Goal: Check status: Check status

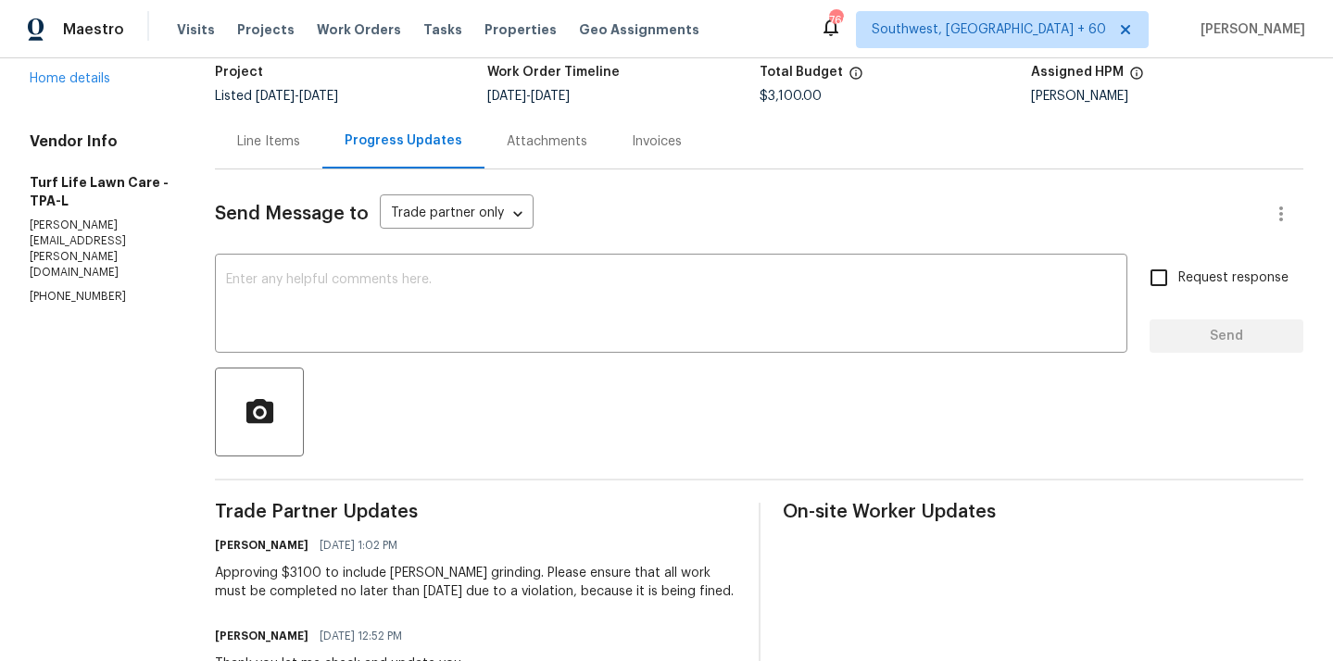
scroll to position [123, 0]
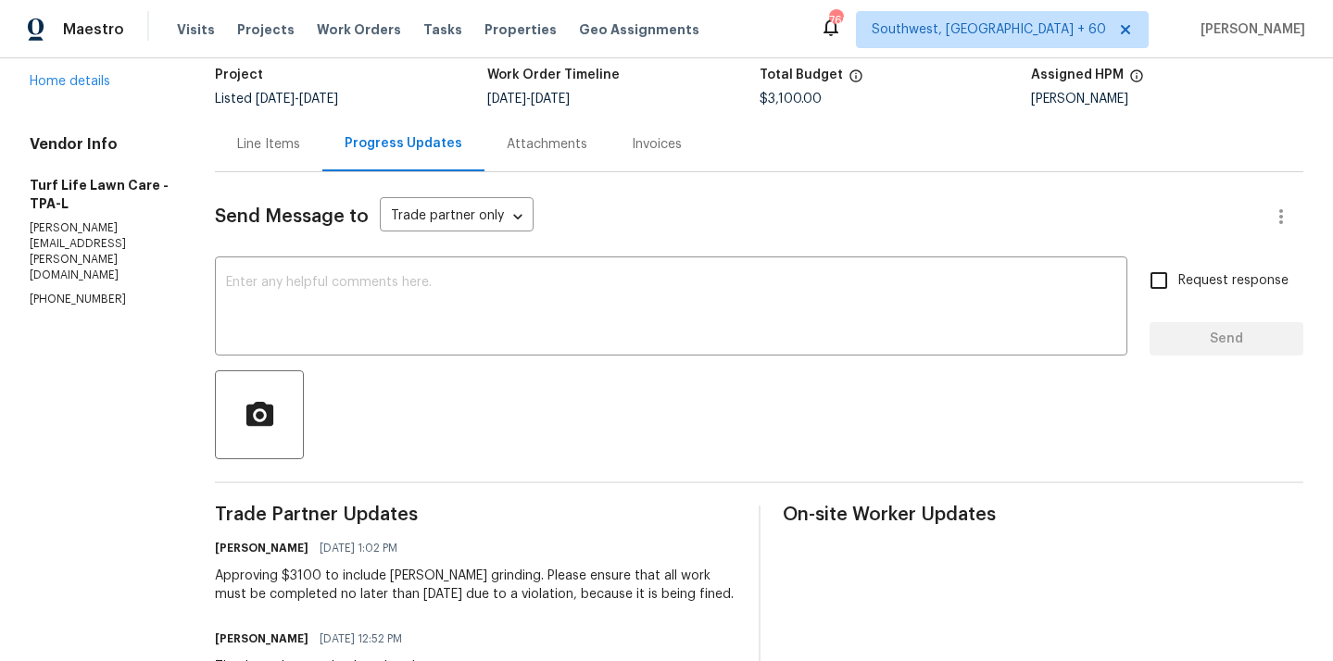
click at [261, 141] on div "Line Items" at bounding box center [268, 144] width 63 height 19
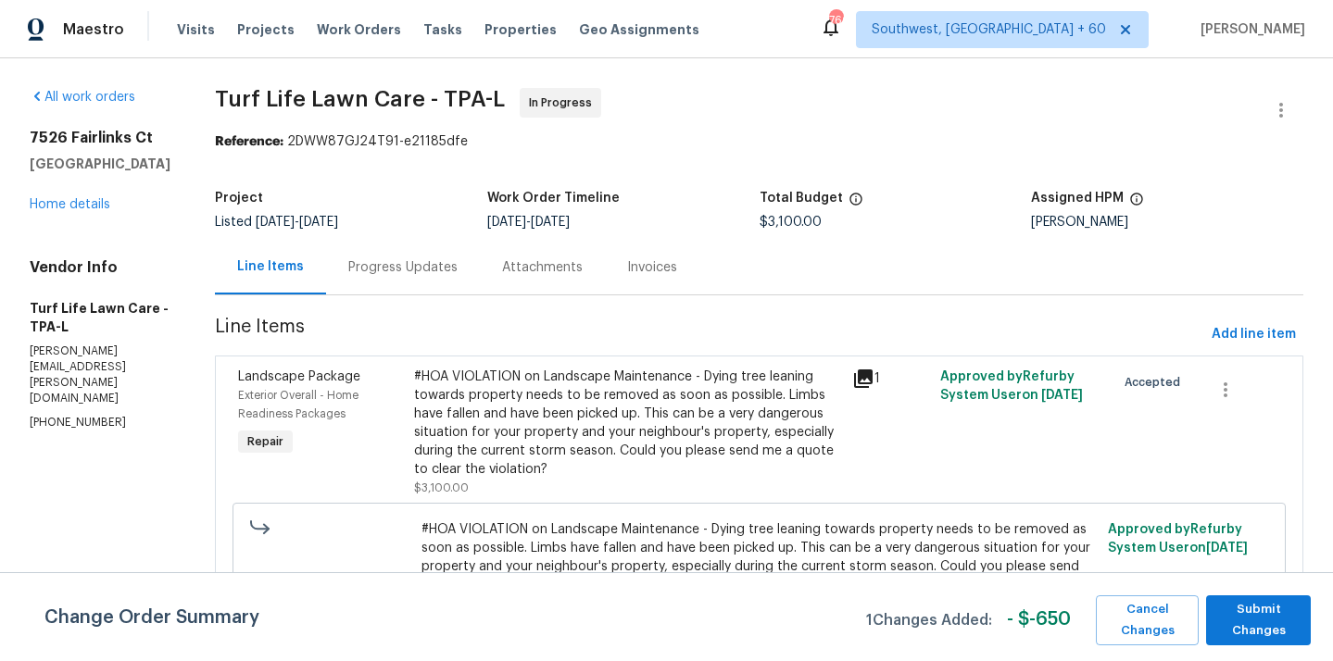
scroll to position [73, 0]
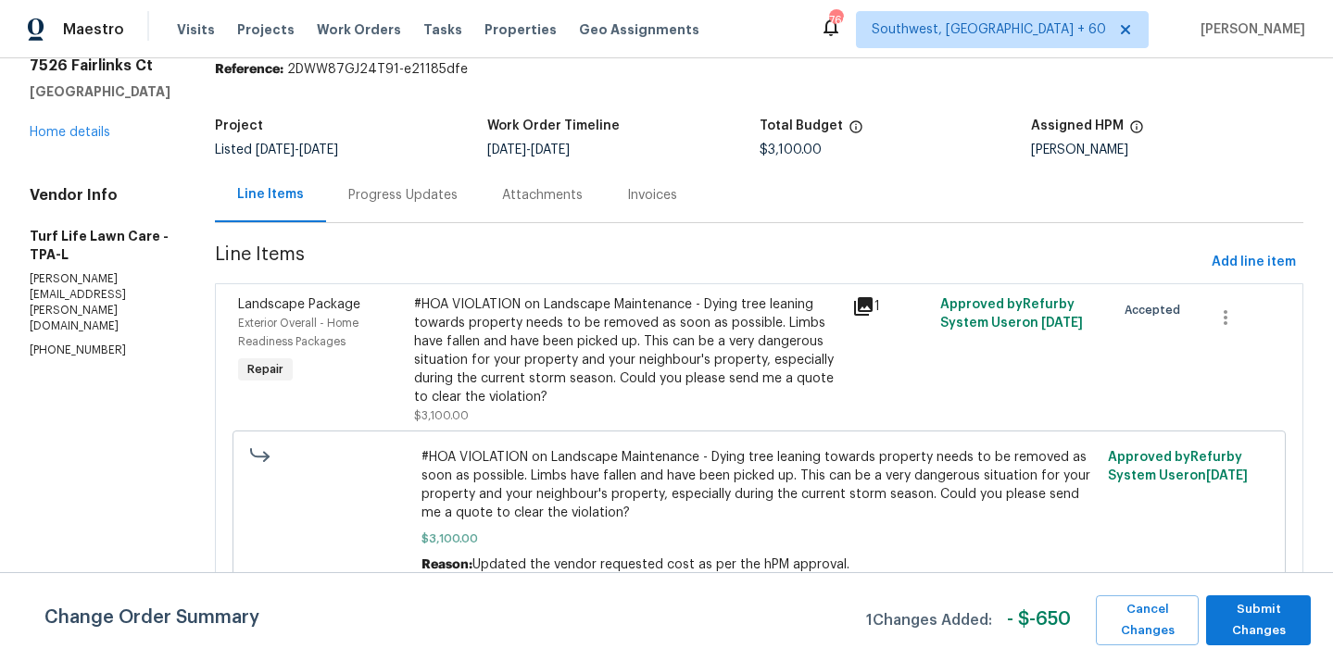
click at [367, 186] on div "Progress Updates" at bounding box center [402, 195] width 109 height 19
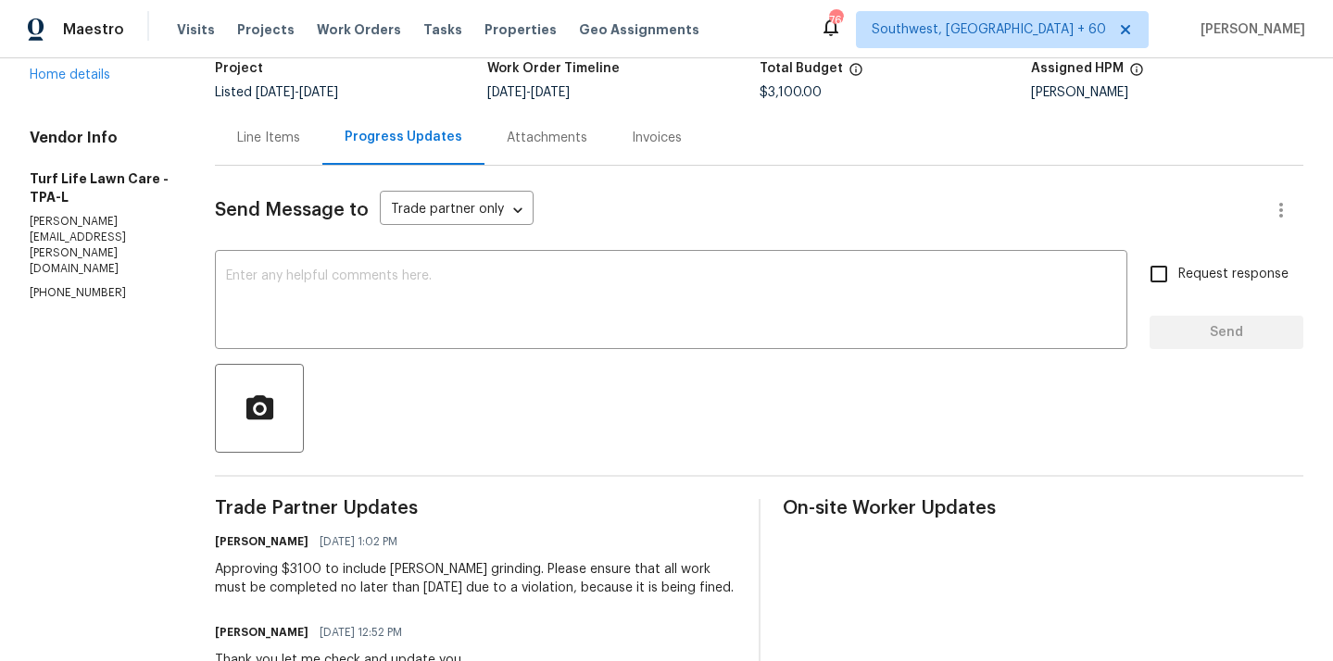
scroll to position [34, 0]
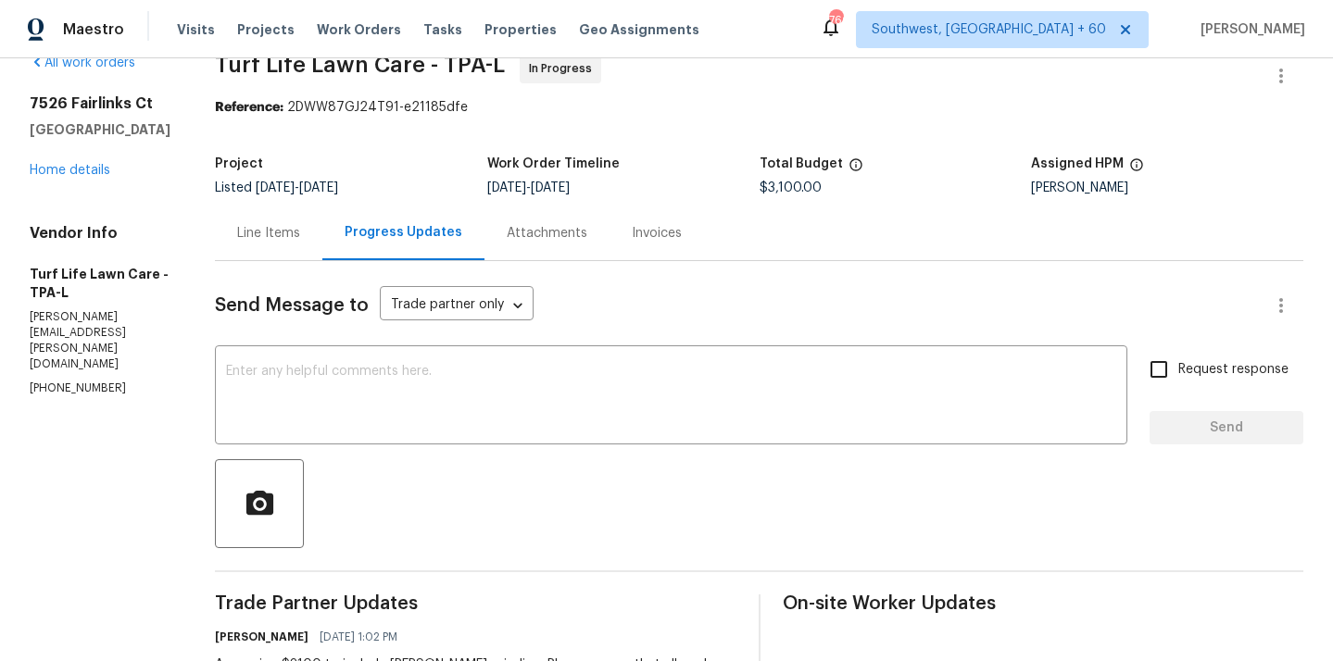
click at [258, 235] on div "Line Items" at bounding box center [268, 233] width 63 height 19
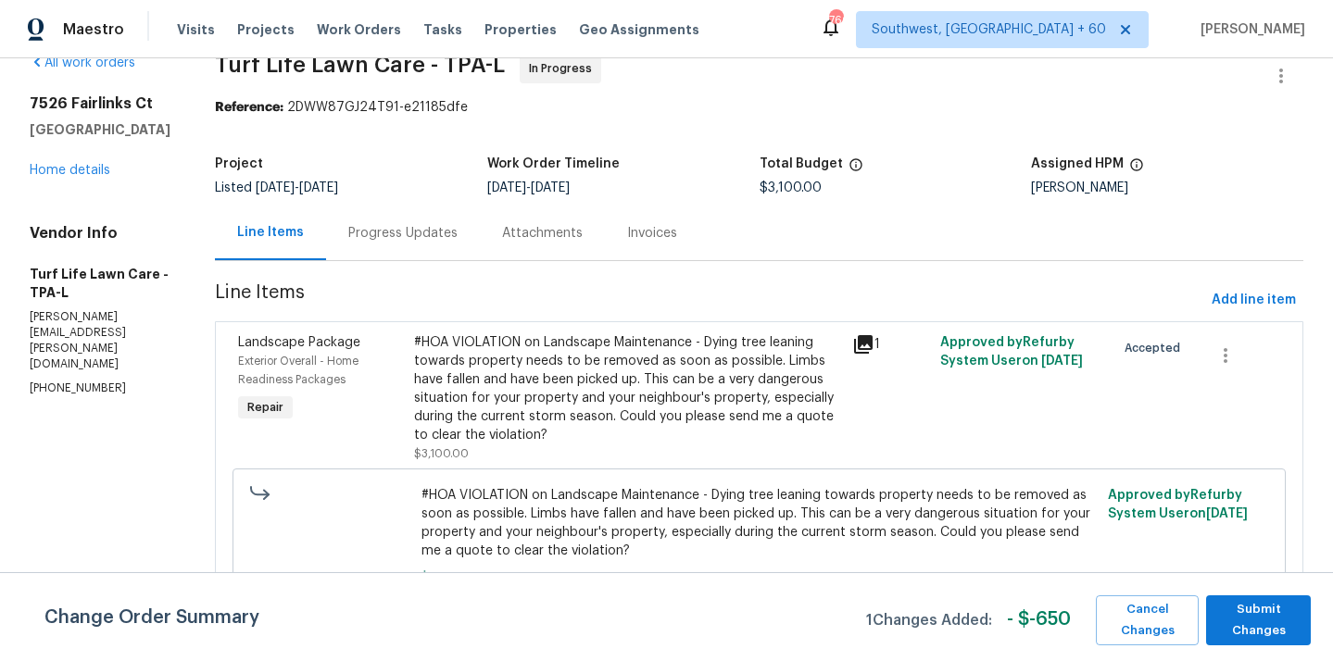
click at [538, 427] on div "#HOA VIOLATION on Landscape Maintenance - Dying tree leaning towards property n…" at bounding box center [628, 388] width 428 height 111
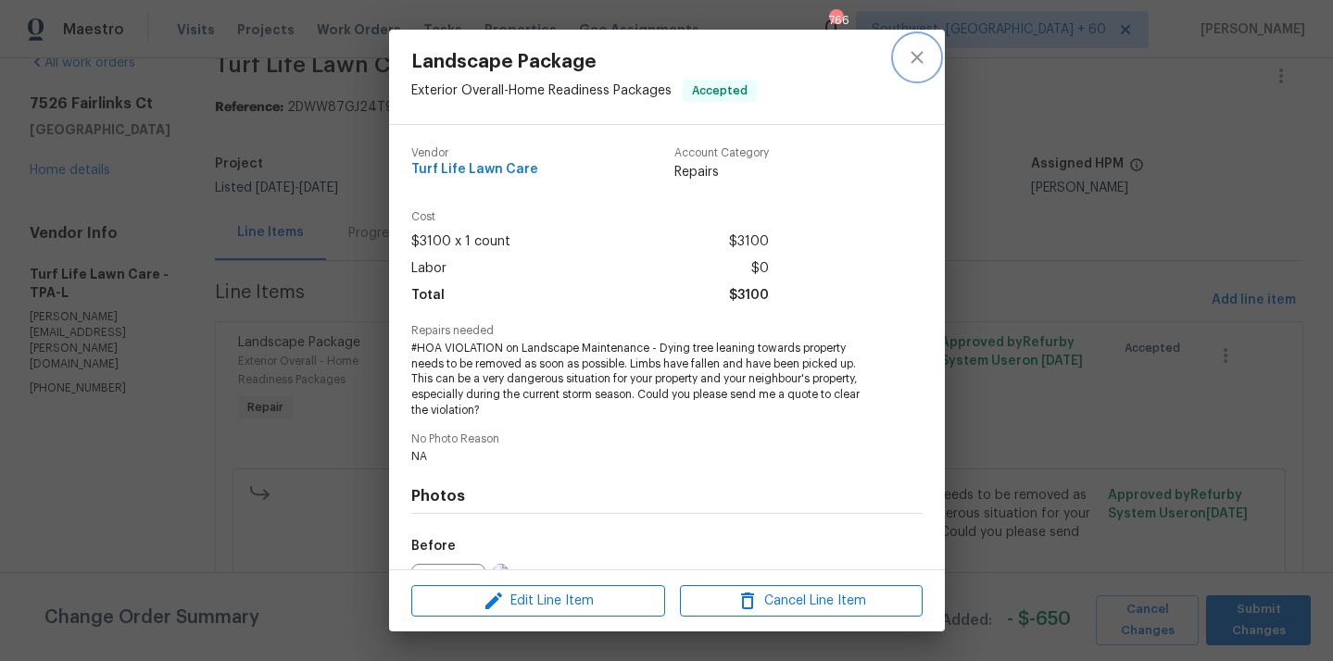
click at [911, 59] on icon "close" at bounding box center [917, 57] width 22 height 22
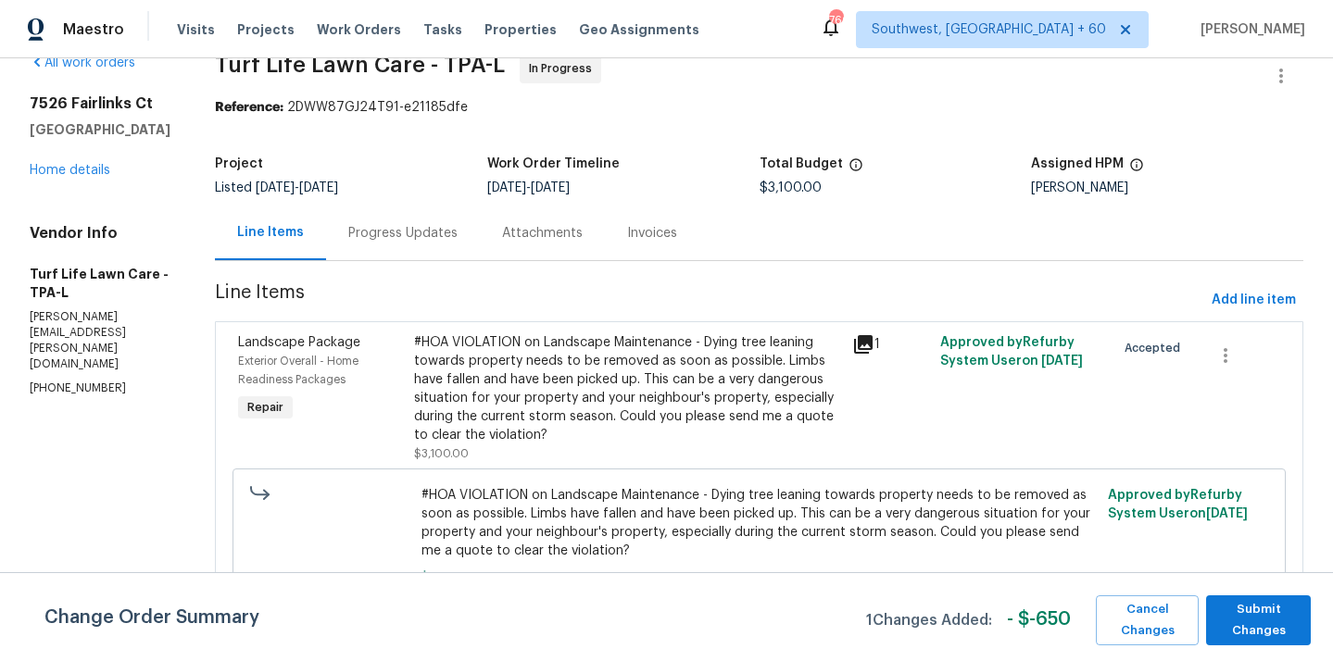
scroll to position [73, 0]
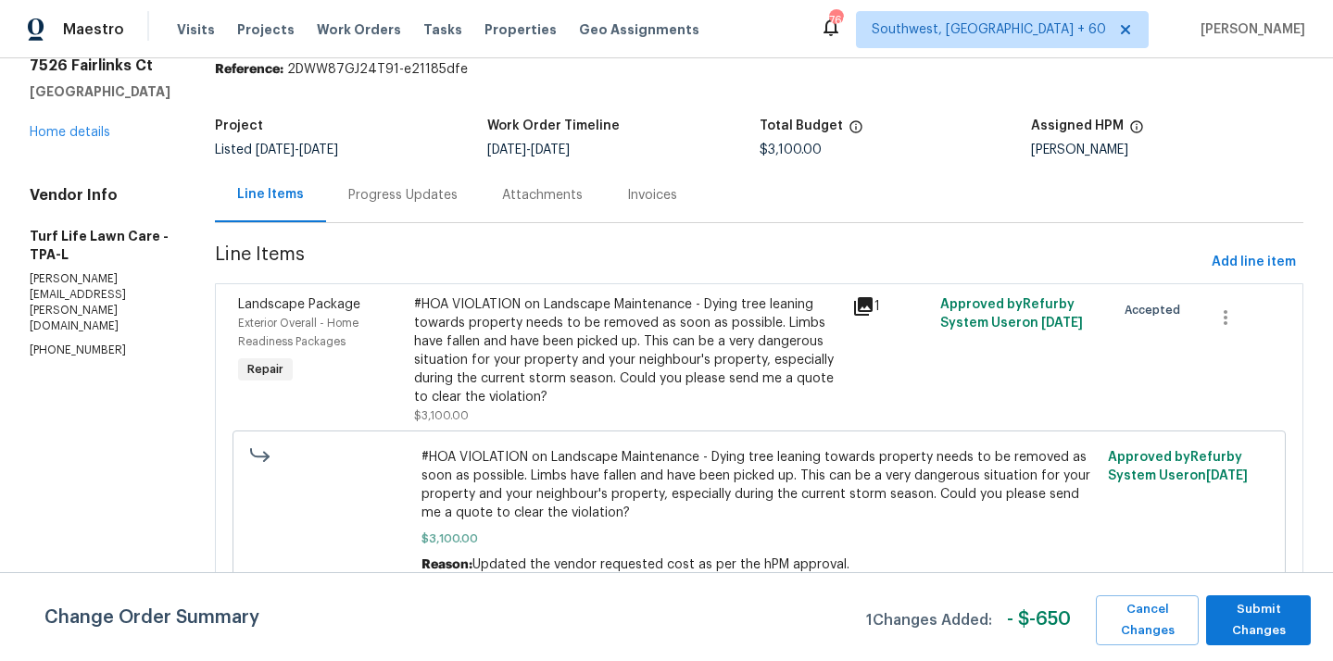
click at [408, 196] on div "Progress Updates" at bounding box center [402, 195] width 109 height 19
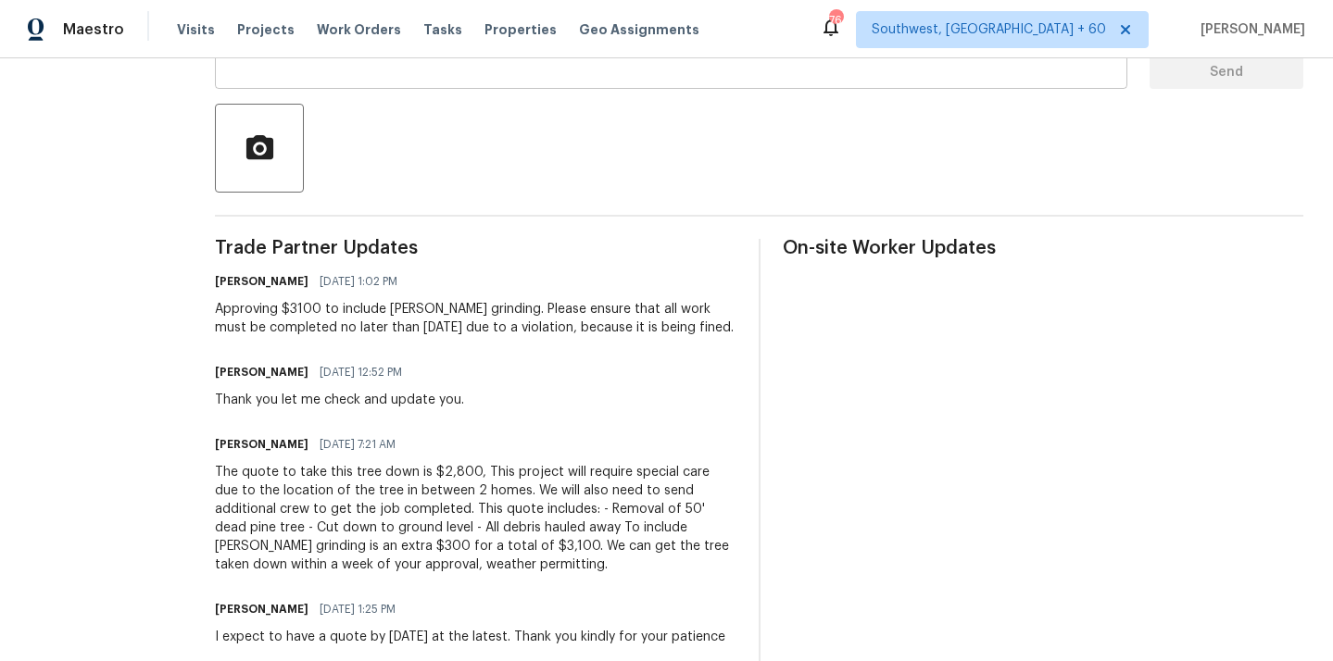
scroll to position [510, 0]
